Goal: Find specific page/section: Find specific page/section

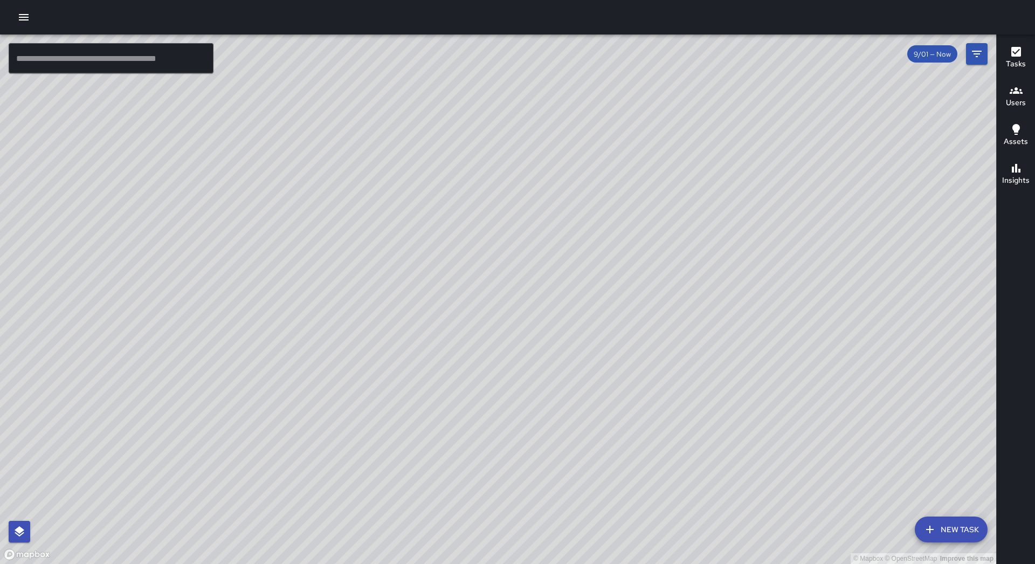
drag, startPoint x: 551, startPoint y: 447, endPoint x: 718, endPoint y: 261, distance: 249.7
click at [718, 262] on div "© Mapbox © OpenStreetMap Improve this map" at bounding box center [498, 300] width 997 height 530
drag, startPoint x: 516, startPoint y: 466, endPoint x: 544, endPoint y: 421, distance: 52.8
click at [544, 421] on div "© Mapbox © OpenStreetMap Improve this map" at bounding box center [498, 300] width 997 height 530
click at [989, 51] on div "© Mapbox © OpenStreetMap Improve this map" at bounding box center [498, 300] width 997 height 530
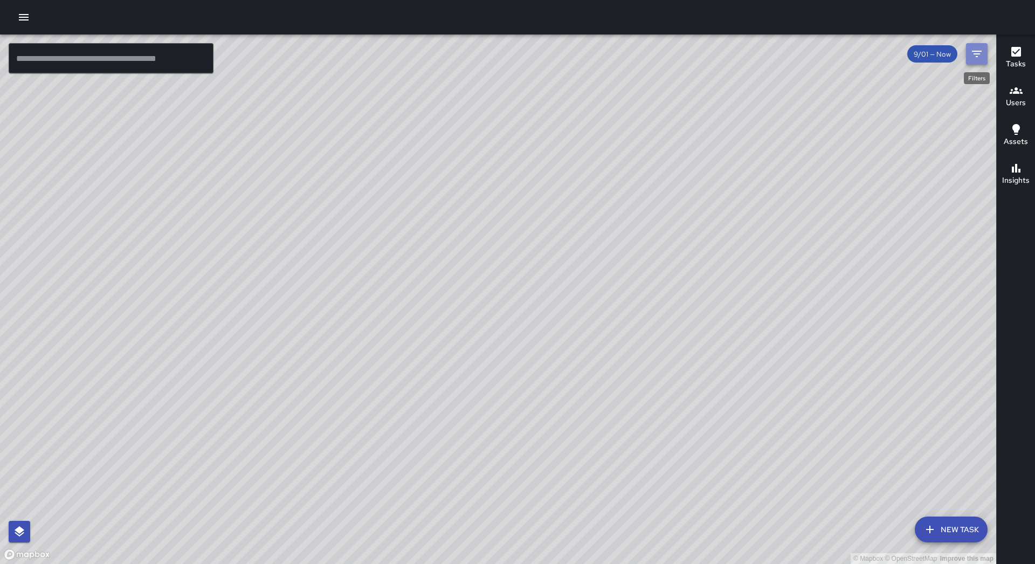
click at [986, 50] on button "Filters" at bounding box center [977, 54] width 22 height 22
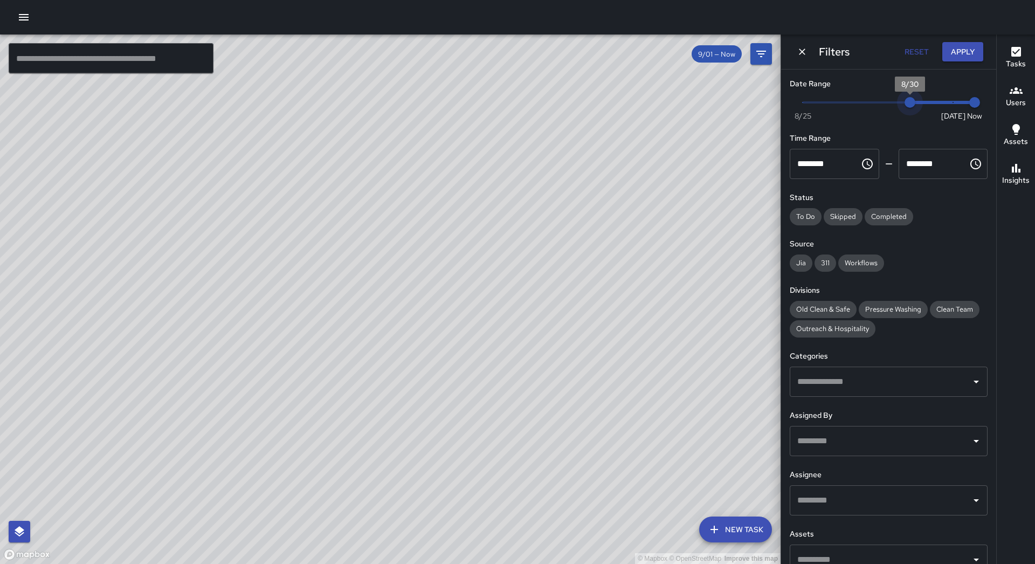
drag, startPoint x: 944, startPoint y: 102, endPoint x: 915, endPoint y: 104, distance: 29.2
click at [915, 104] on span "8/30" at bounding box center [910, 102] width 11 height 11
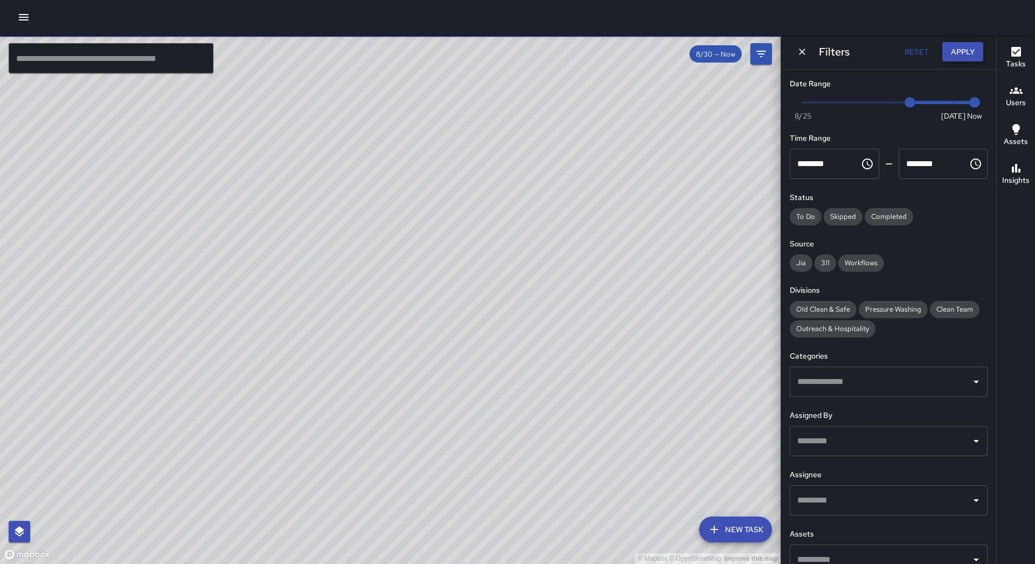
click at [959, 51] on button "Apply" at bounding box center [963, 52] width 41 height 20
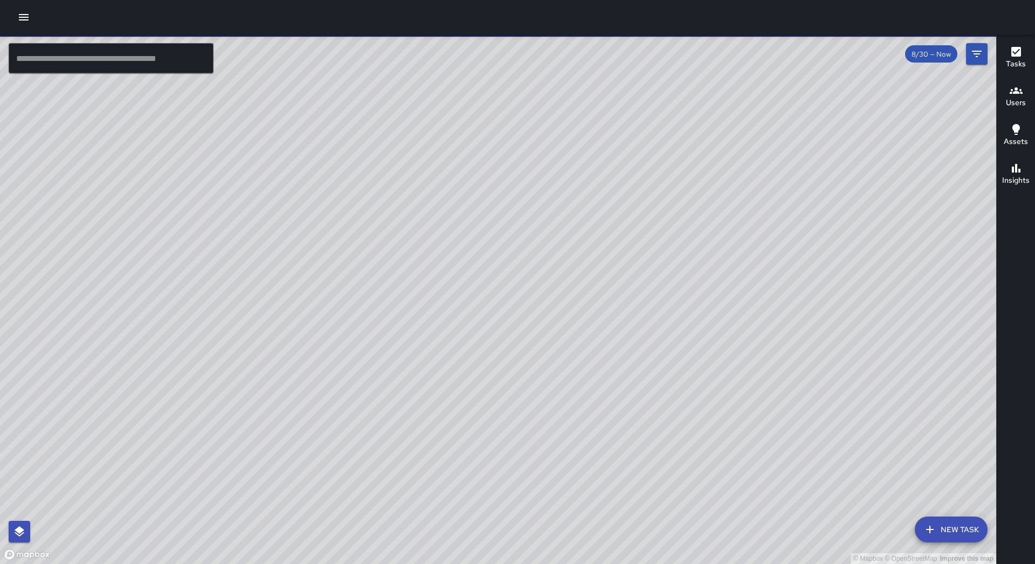
drag, startPoint x: 534, startPoint y: 325, endPoint x: 647, endPoint y: 217, distance: 155.6
click at [647, 217] on div "© Mapbox © OpenStreetMap Improve this map" at bounding box center [498, 300] width 997 height 530
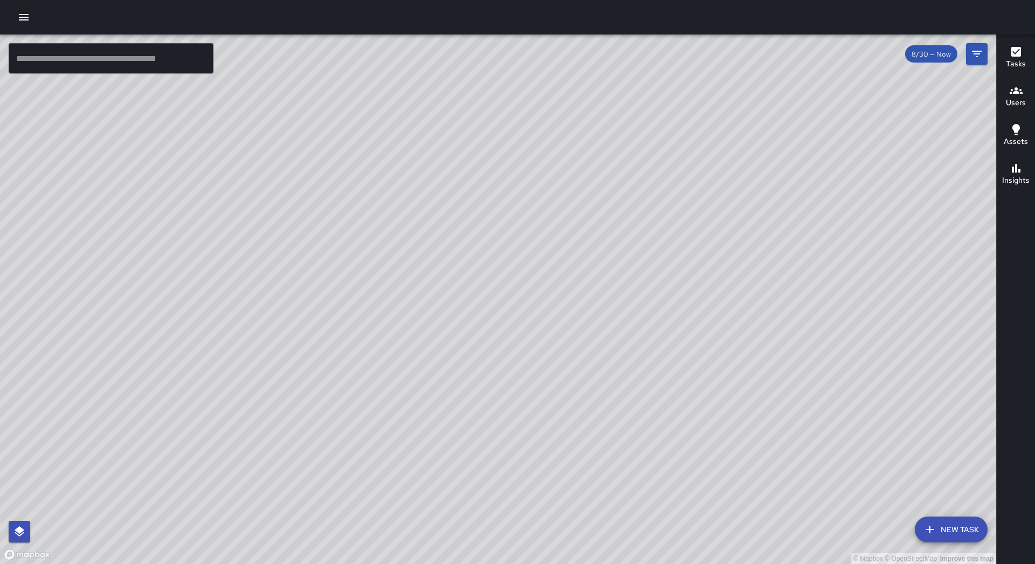
drag, startPoint x: 563, startPoint y: 148, endPoint x: 458, endPoint y: 243, distance: 140.9
click at [458, 243] on div "© Mapbox © OpenStreetMap Improve this map" at bounding box center [498, 300] width 997 height 530
click at [978, 54] on icon "Filters" at bounding box center [977, 54] width 10 height 6
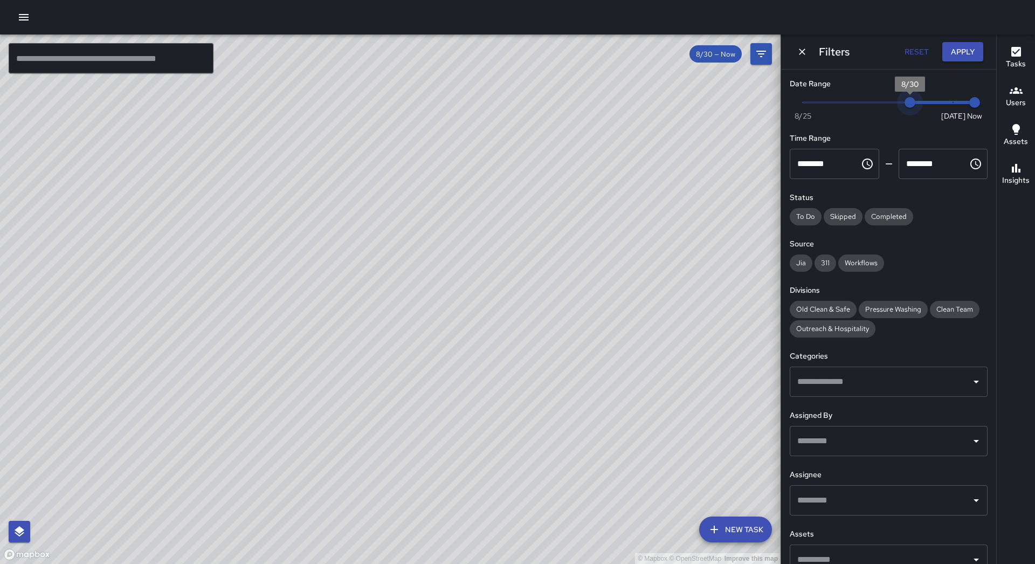
type input "*"
drag, startPoint x: 898, startPoint y: 100, endPoint x: 994, endPoint y: 120, distance: 98.1
click at [994, 120] on div "Date Range Now [DATE] [DATE] 10:06 am Time Range ******** ​ ******** ​ Status T…" at bounding box center [888, 317] width 215 height 495
click at [965, 56] on button "Apply" at bounding box center [963, 52] width 41 height 20
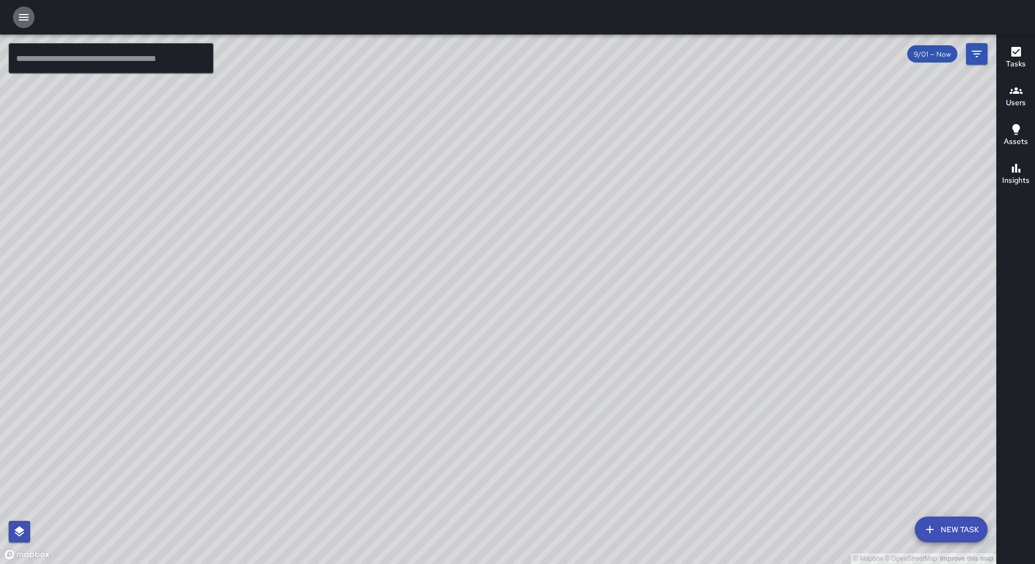
click at [26, 14] on icon "button" at bounding box center [24, 17] width 10 height 6
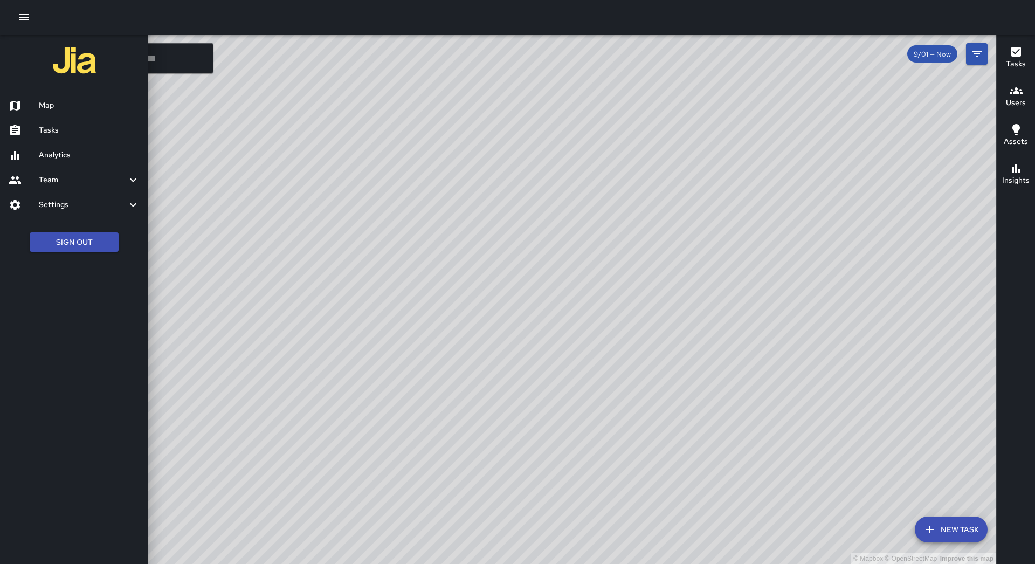
click at [71, 126] on h6 "Tasks" at bounding box center [89, 131] width 101 height 12
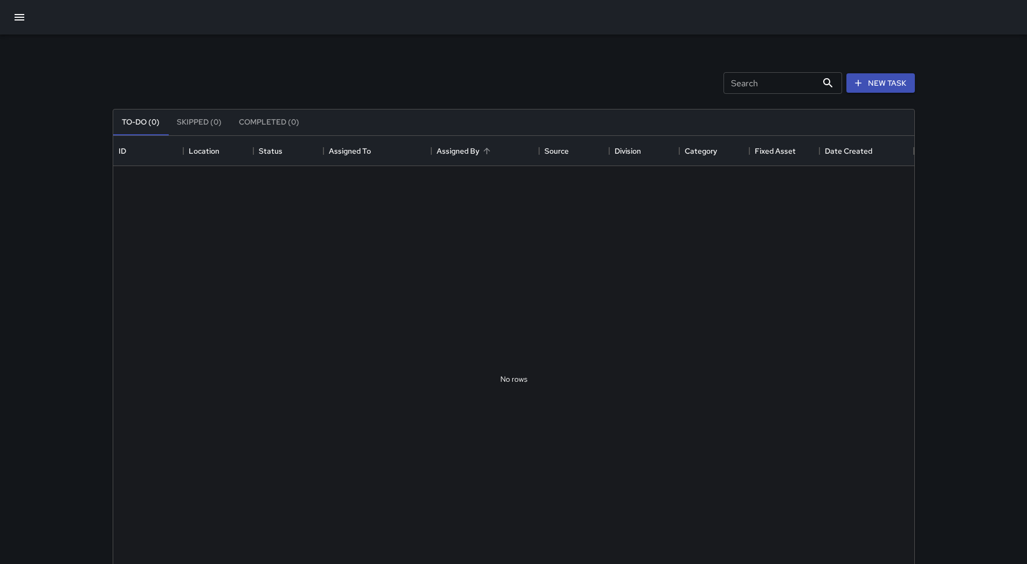
scroll to position [449, 793]
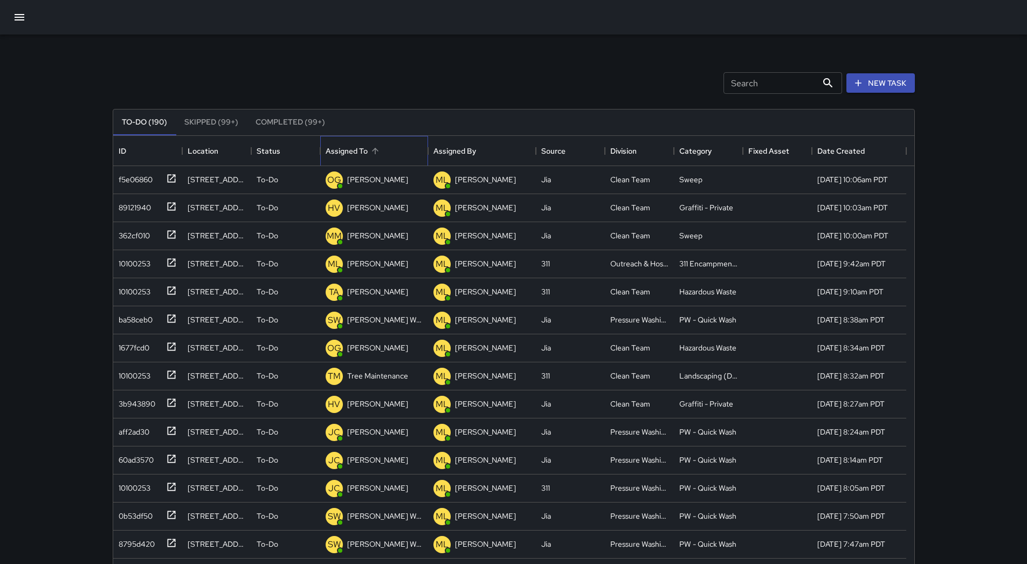
click at [386, 148] on div "Assigned To" at bounding box center [374, 151] width 97 height 30
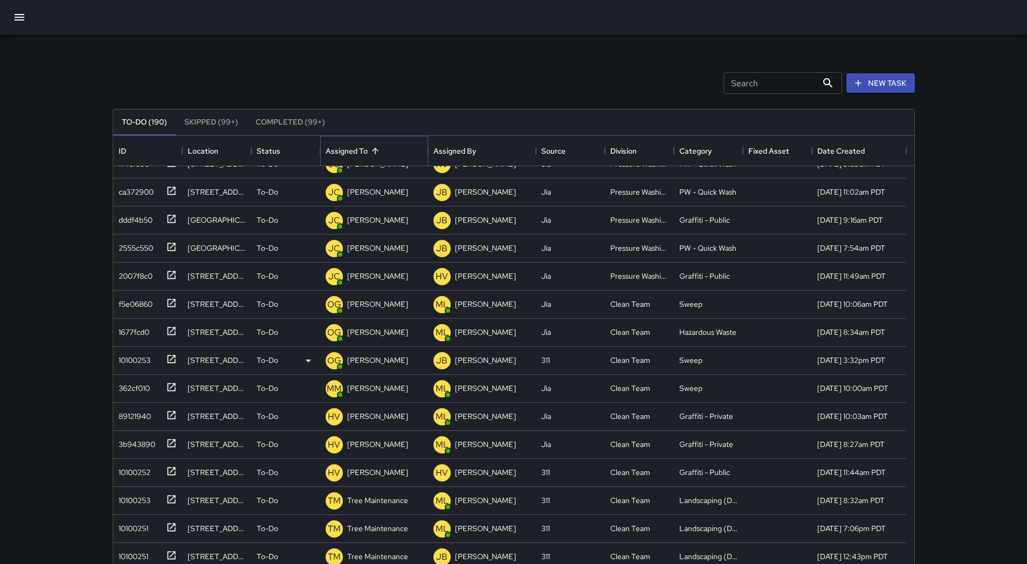
scroll to position [216, 0]
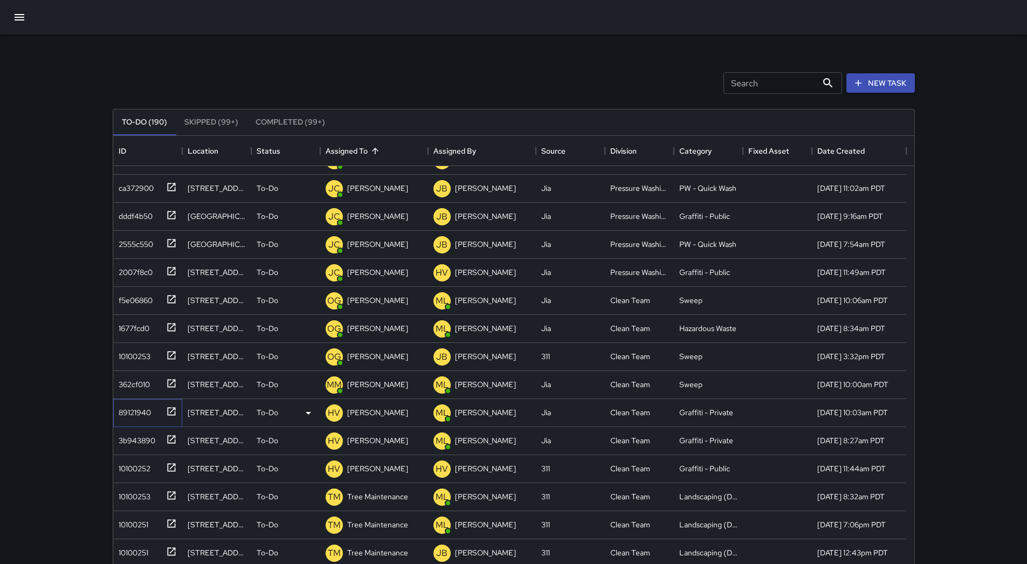
click at [138, 408] on div "89121940" at bounding box center [132, 410] width 37 height 15
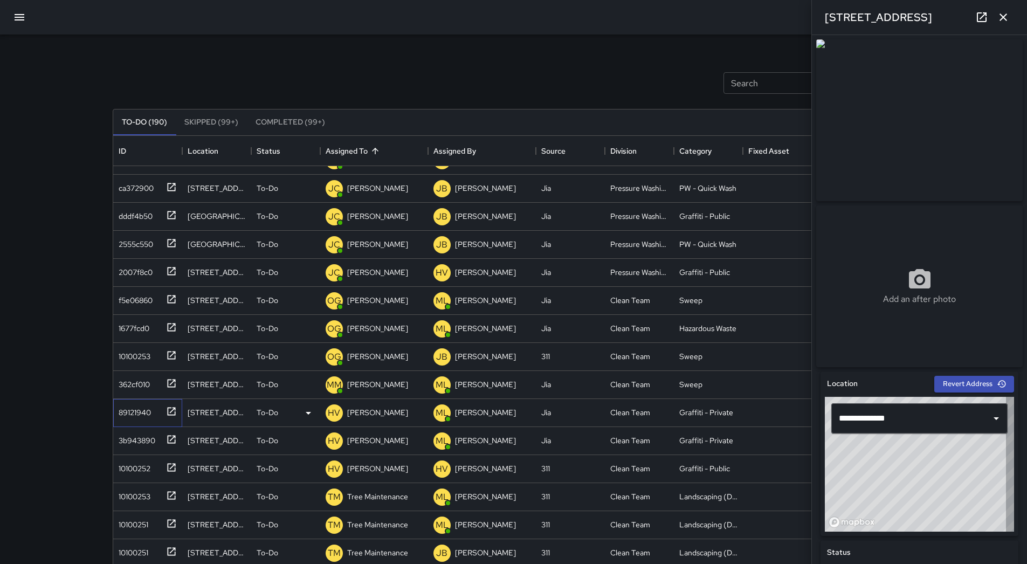
type input "**********"
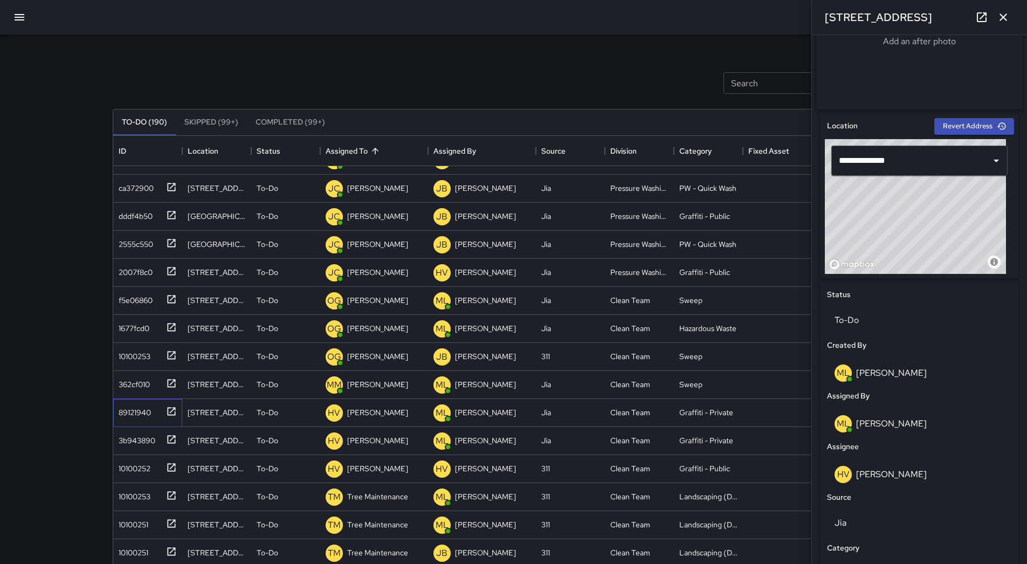
scroll to position [378, 0]
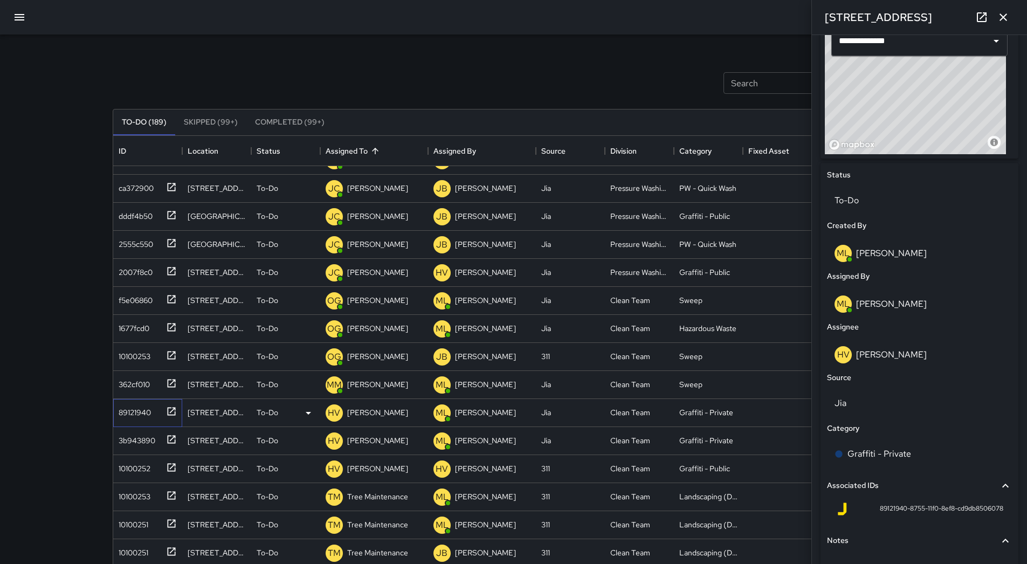
click at [142, 411] on div "89121940" at bounding box center [132, 410] width 37 height 15
click at [145, 431] on div "3b943890" at bounding box center [134, 438] width 41 height 15
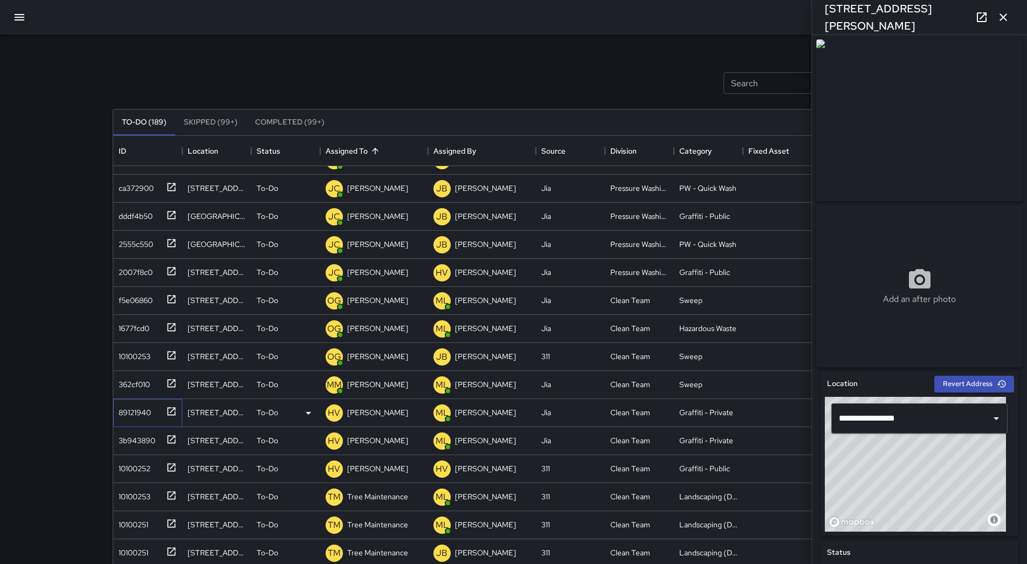
click at [143, 410] on div "89121940" at bounding box center [132, 410] width 37 height 15
click at [376, 415] on p "[PERSON_NAME]" at bounding box center [377, 412] width 61 height 11
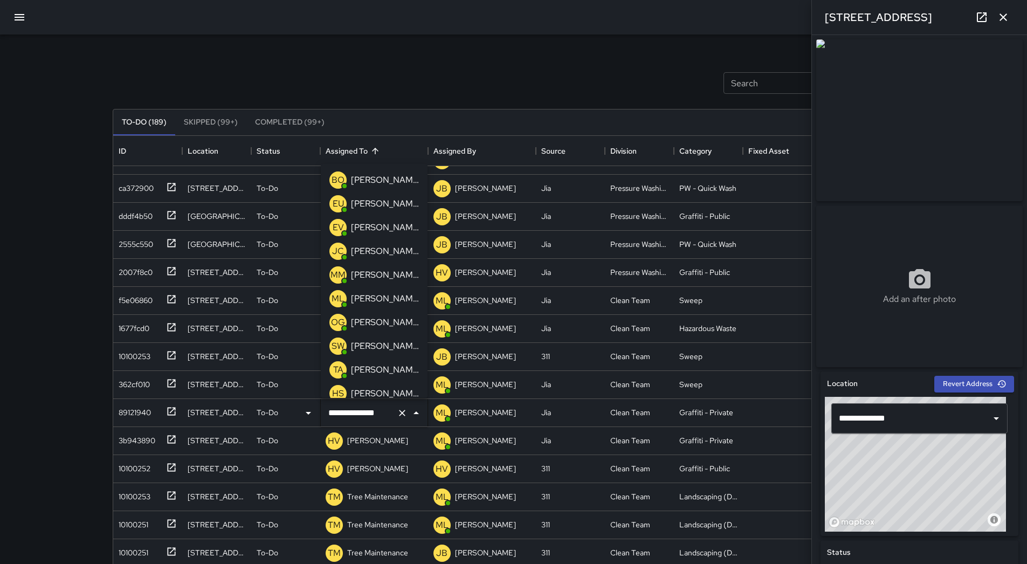
scroll to position [31, 0]
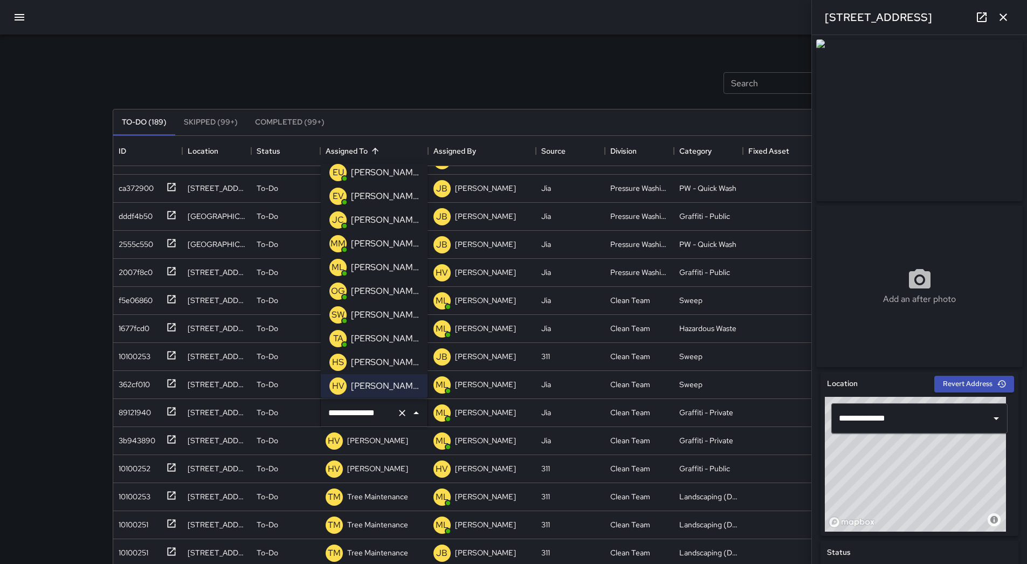
click at [381, 176] on p "[PERSON_NAME]" at bounding box center [385, 172] width 68 height 13
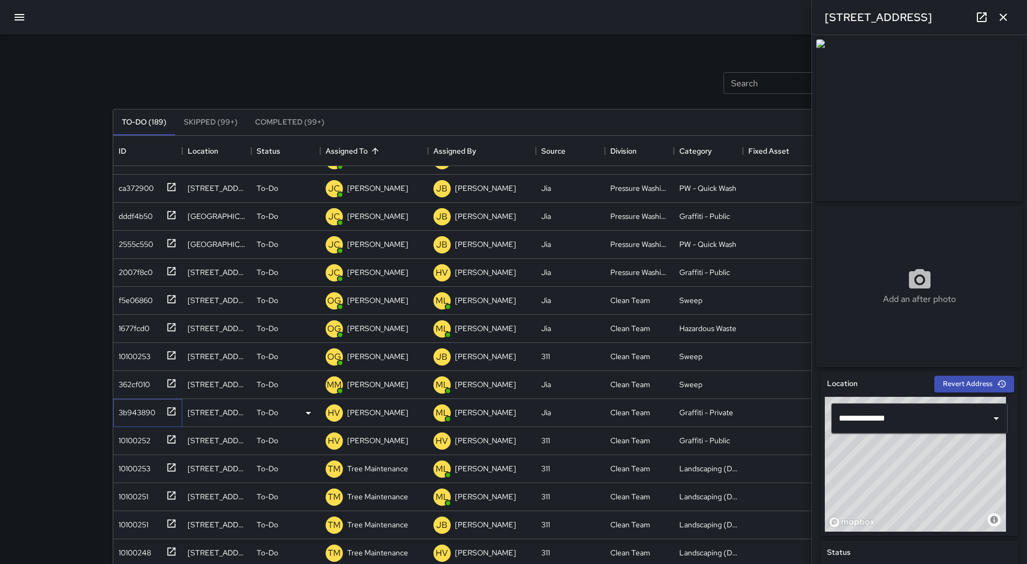
click at [132, 417] on div "3b943890" at bounding box center [134, 410] width 41 height 15
click at [146, 434] on div "10100252" at bounding box center [132, 438] width 36 height 15
type input "**********"
click at [118, 407] on div "3b943890" at bounding box center [134, 410] width 41 height 15
click at [385, 410] on p "[PERSON_NAME]" at bounding box center [377, 412] width 61 height 11
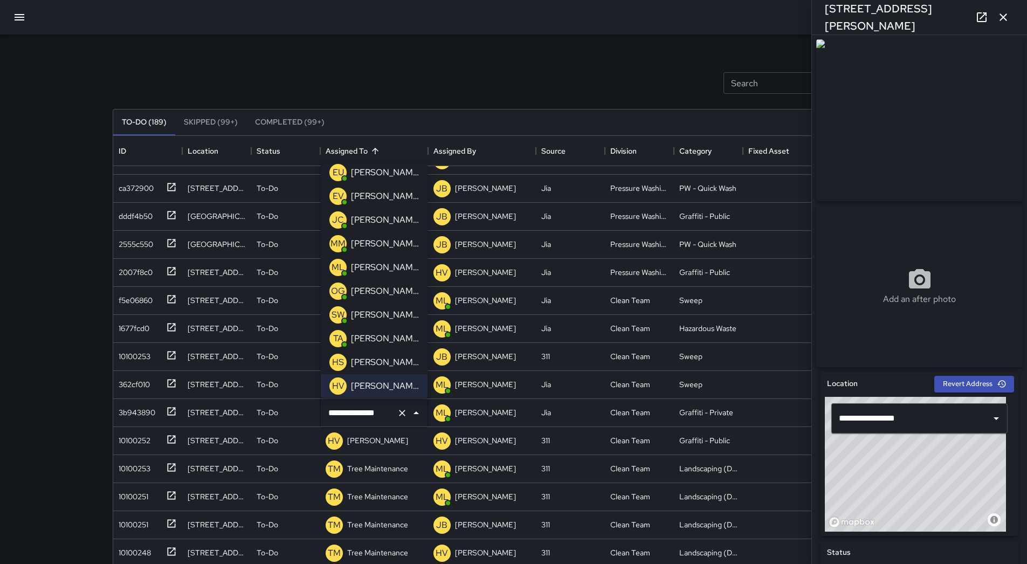
click at [373, 169] on p "[PERSON_NAME]" at bounding box center [385, 172] width 68 height 13
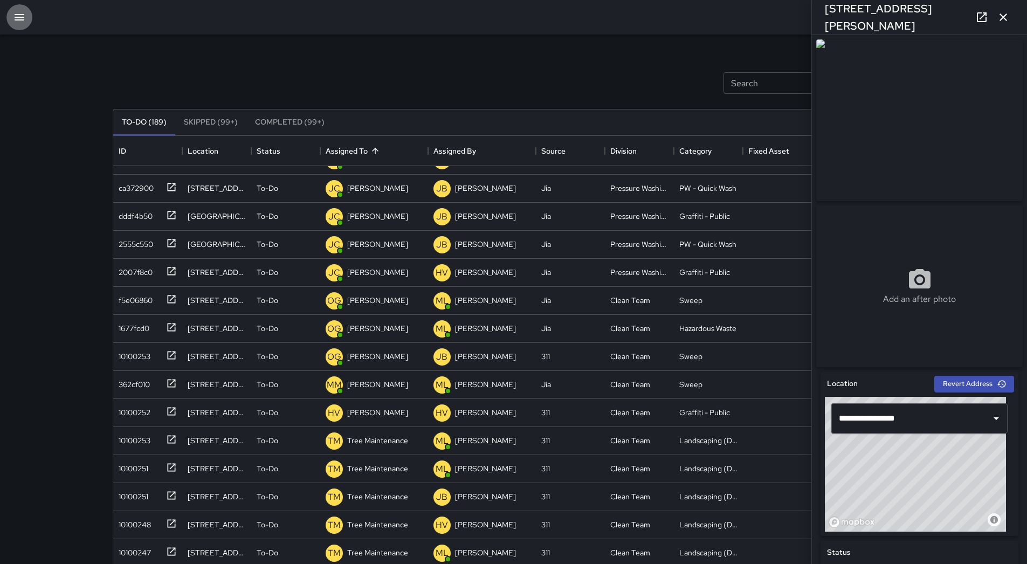
click at [10, 14] on button "button" at bounding box center [19, 17] width 26 height 26
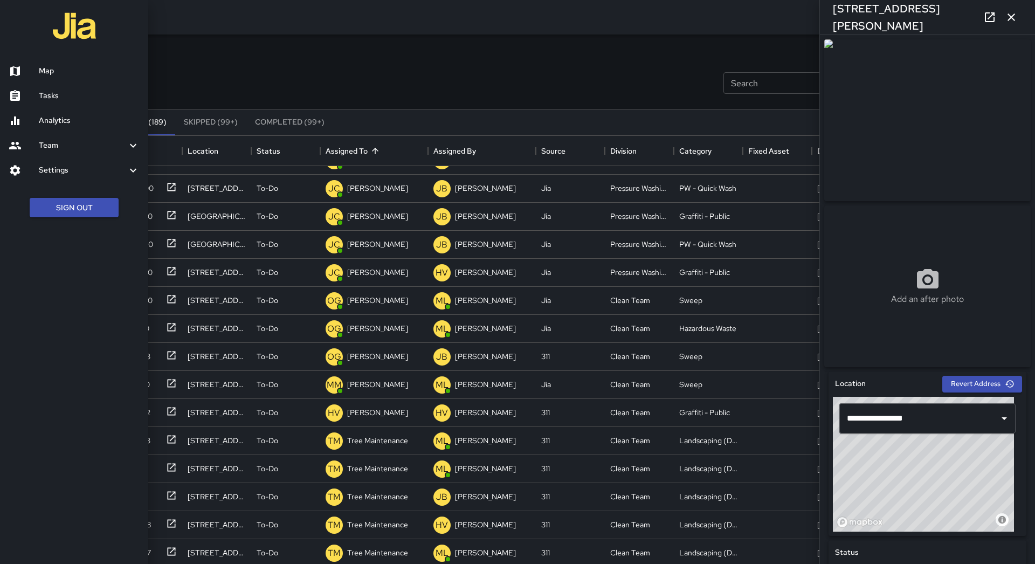
click at [40, 56] on div "Map Tasks Analytics Team Leaderboard Settings Divisions and Categories Users In…" at bounding box center [74, 114] width 148 height 228
drag, startPoint x: 40, startPoint y: 57, endPoint x: 46, endPoint y: 77, distance: 21.0
click at [46, 77] on link "Map" at bounding box center [74, 71] width 148 height 25
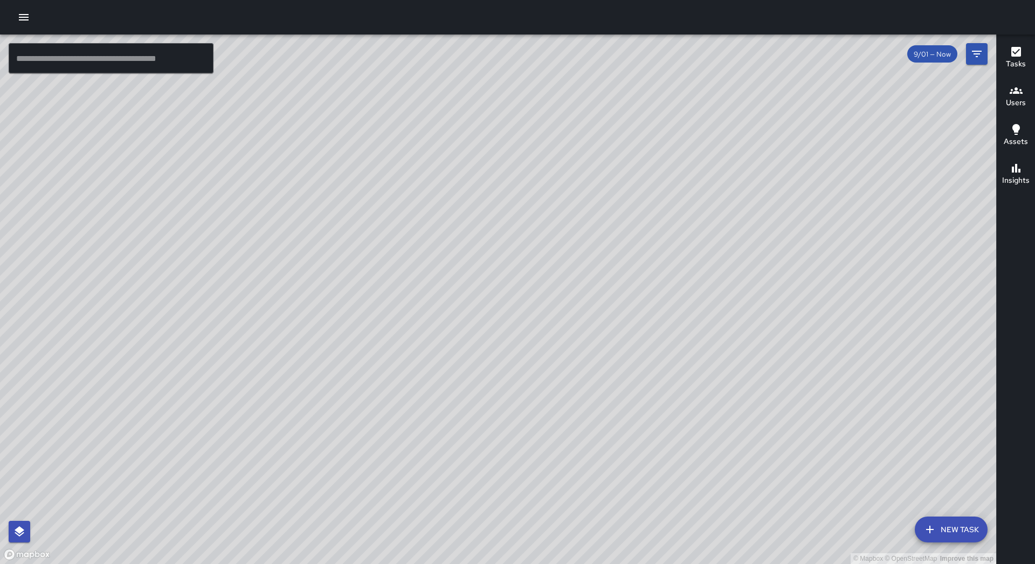
click at [25, 3] on div at bounding box center [517, 17] width 1035 height 35
click at [25, 9] on button "button" at bounding box center [24, 17] width 22 height 22
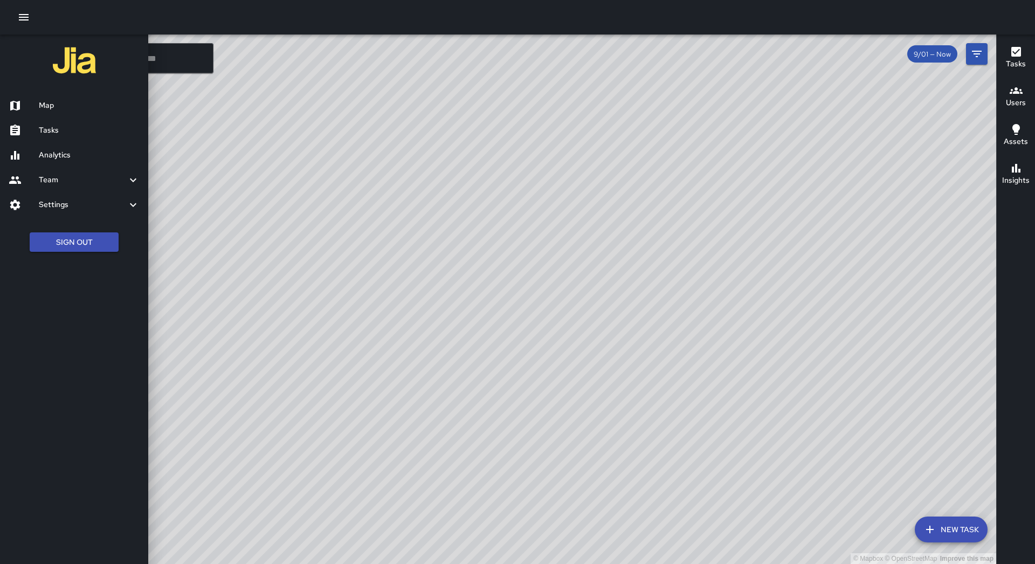
click at [58, 101] on h6 "Map" at bounding box center [89, 106] width 101 height 12
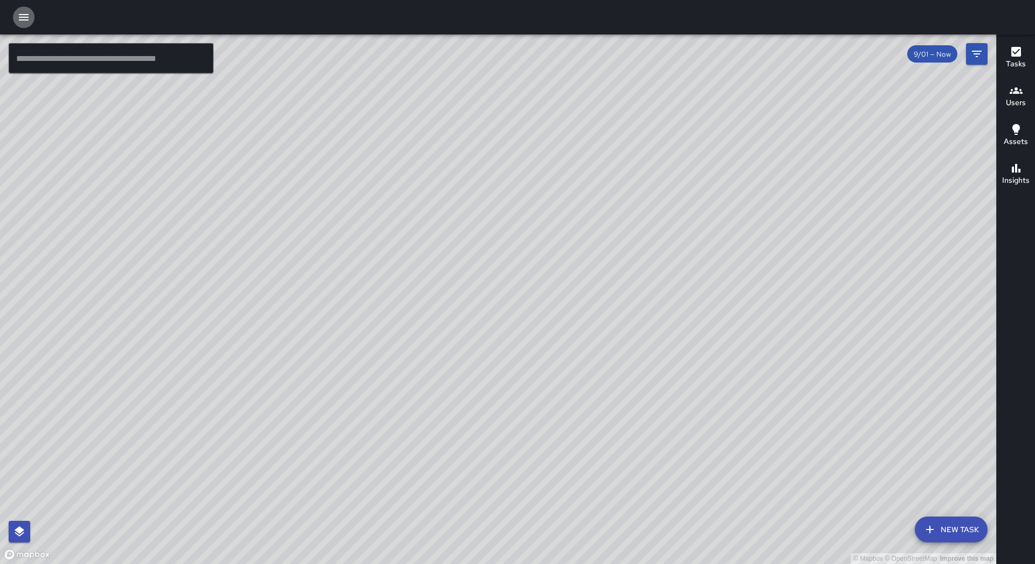
click at [29, 22] on icon "button" at bounding box center [23, 17] width 13 height 13
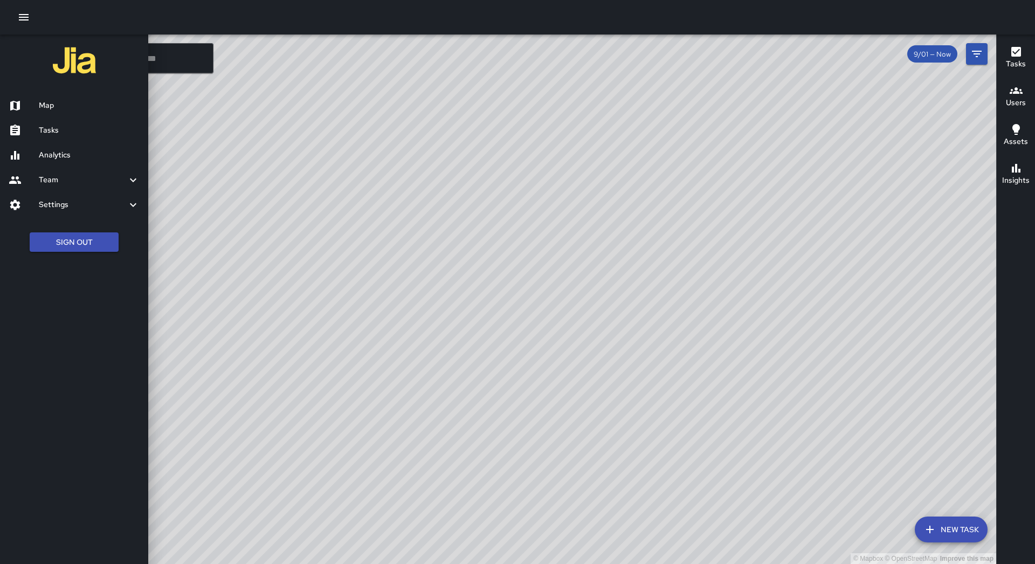
click at [76, 143] on link "Analytics" at bounding box center [74, 155] width 148 height 25
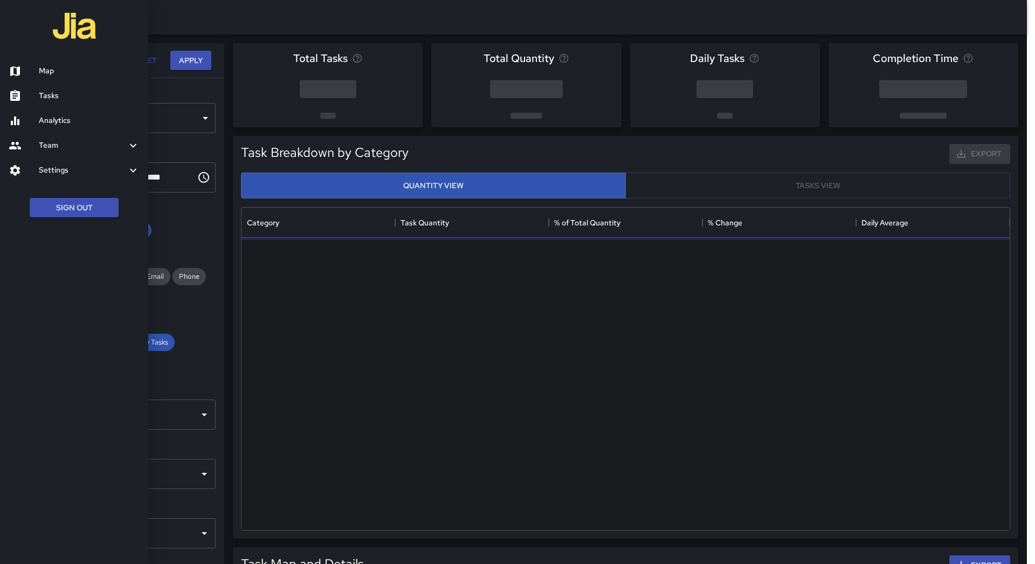
click at [76, 125] on h6 "Analytics" at bounding box center [89, 121] width 101 height 12
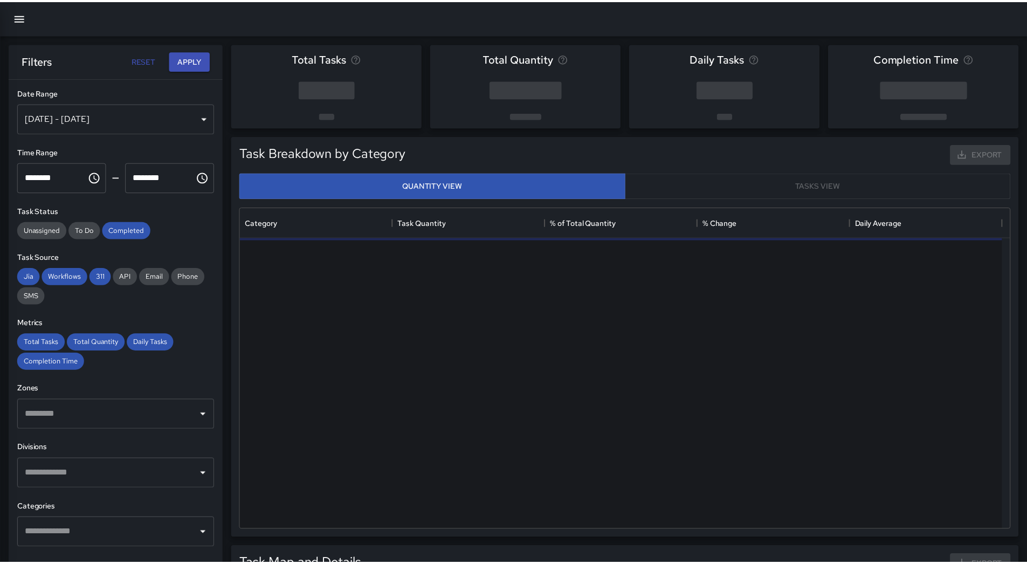
scroll to position [314, 760]
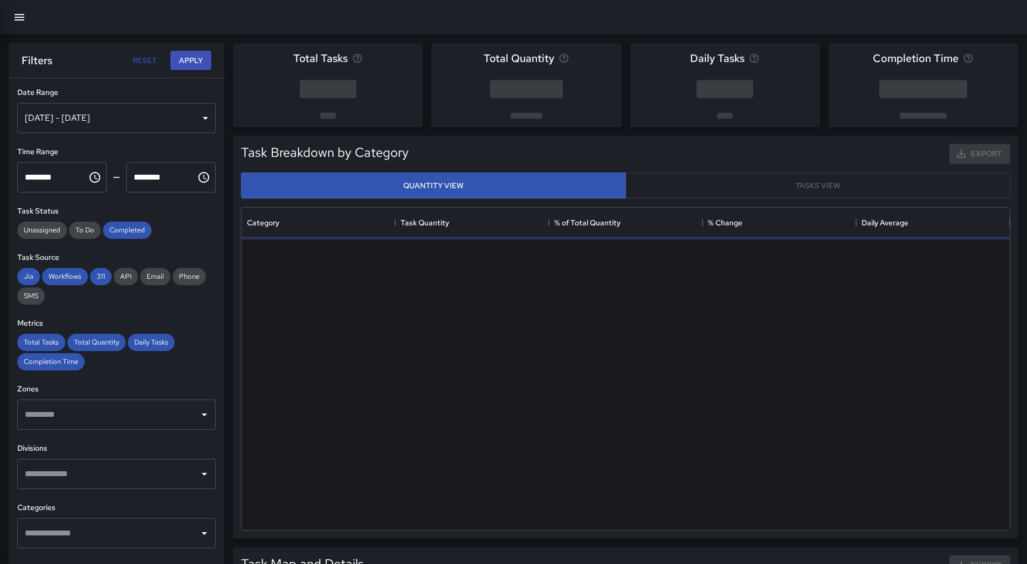
click at [77, 97] on div "Map Tasks Analytics Team Leaderboard Settings Divisions and Categories Users In…" at bounding box center [513, 282] width 1027 height 564
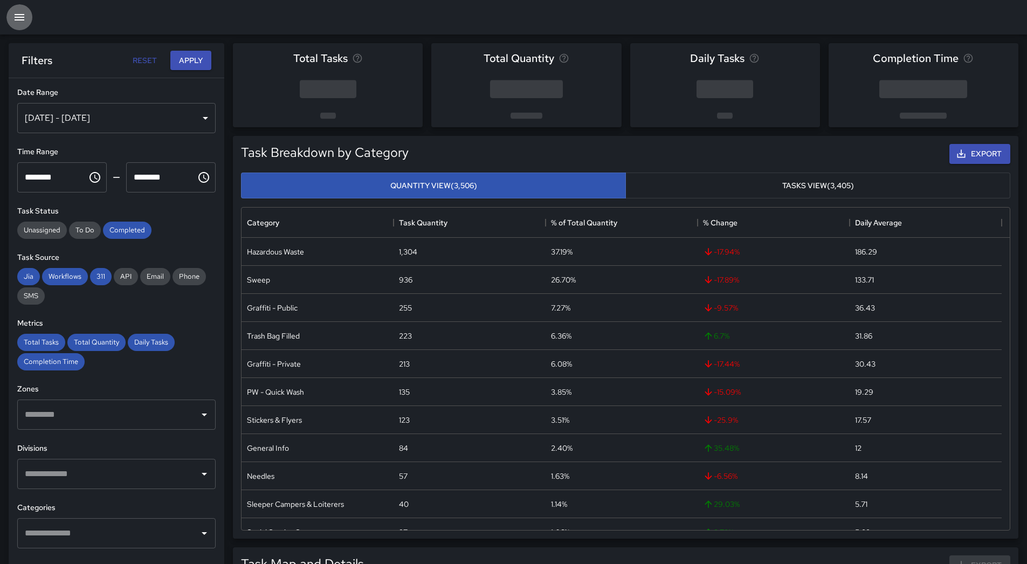
click at [26, 18] on button "button" at bounding box center [19, 17] width 26 height 26
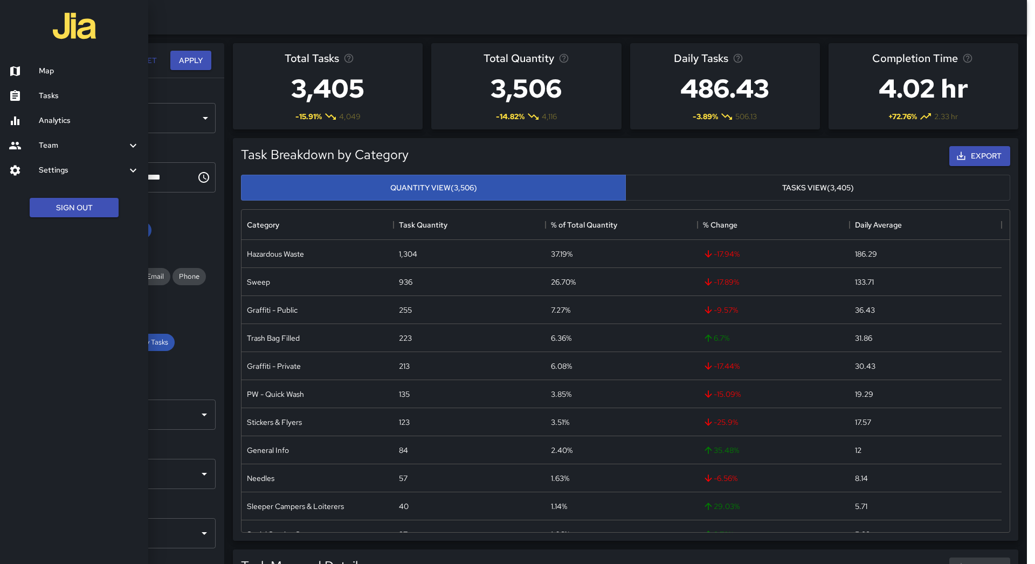
click at [51, 101] on h6 "Tasks" at bounding box center [89, 96] width 101 height 12
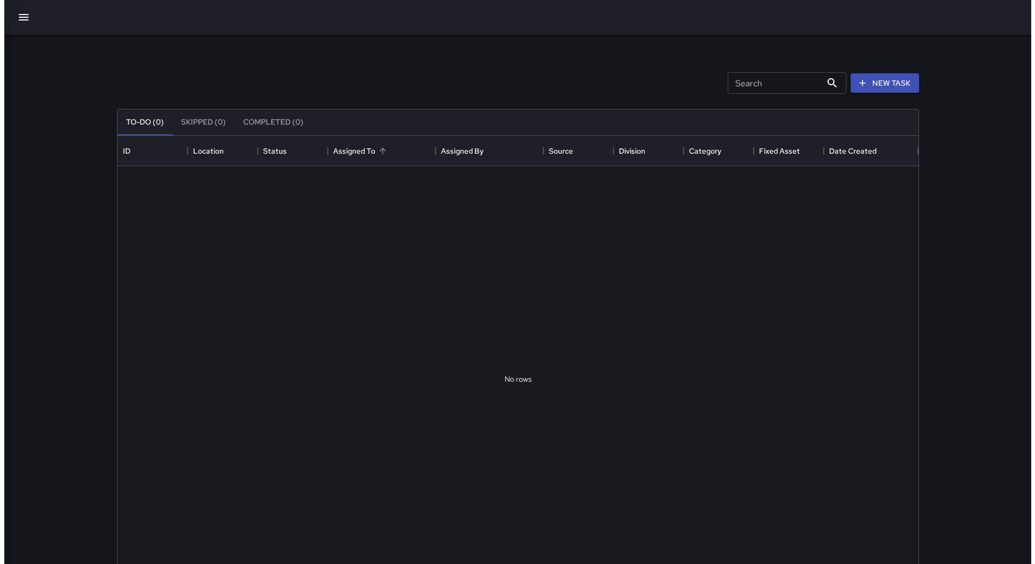
scroll to position [449, 793]
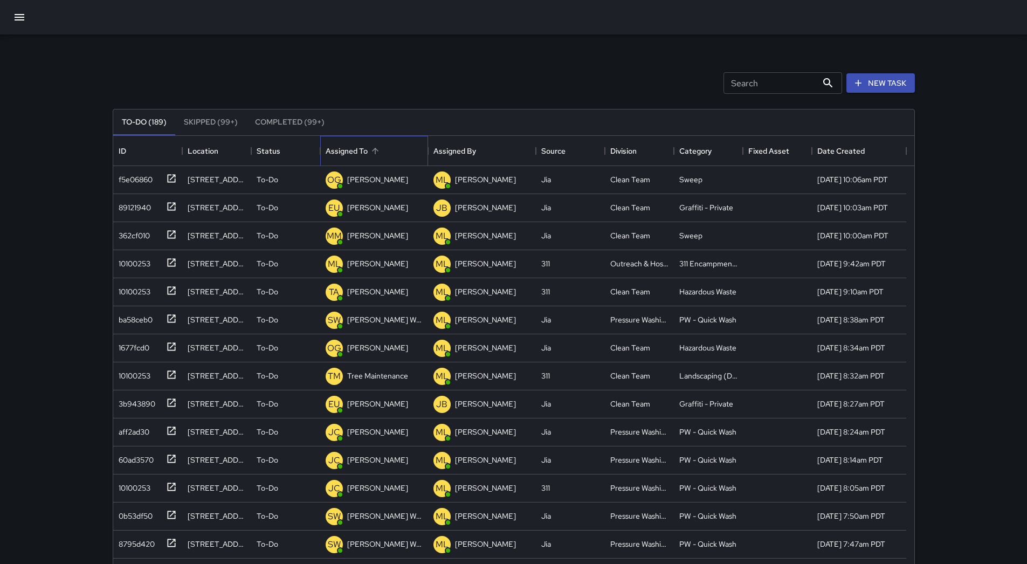
click at [403, 150] on div "Assigned To" at bounding box center [374, 151] width 97 height 30
click at [20, 20] on icon "button" at bounding box center [20, 17] width 10 height 6
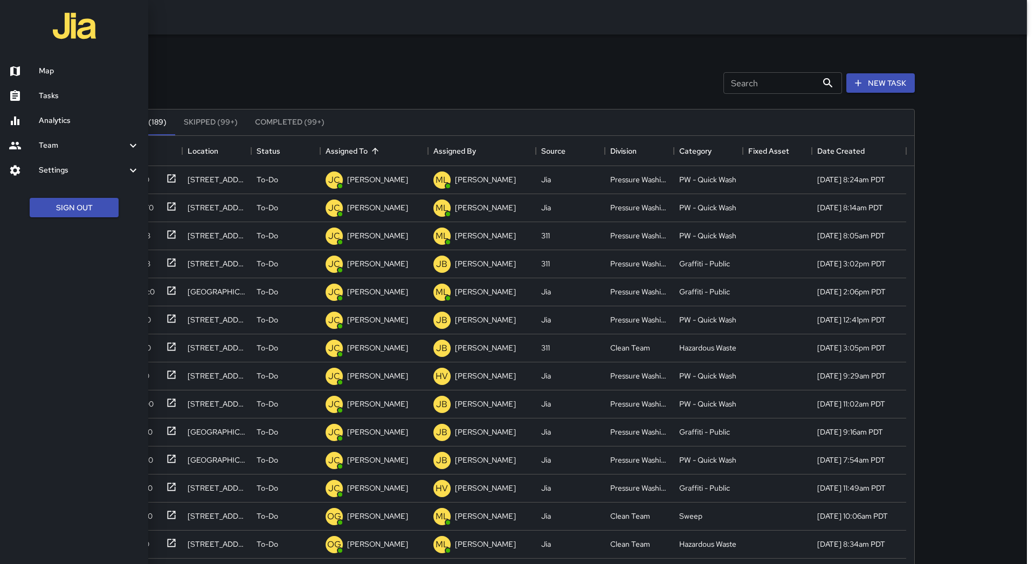
click at [56, 73] on h6 "Map" at bounding box center [89, 71] width 101 height 12
